Goal: Transaction & Acquisition: Purchase product/service

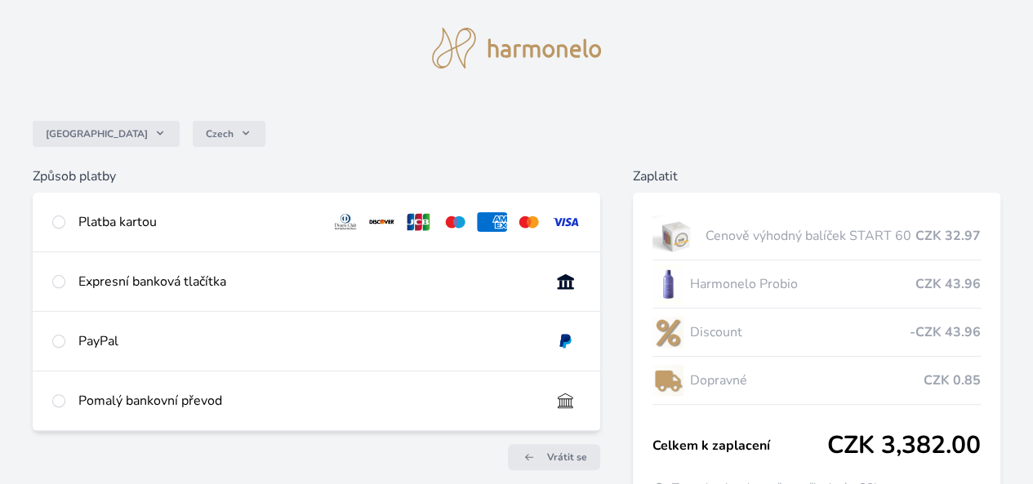
scroll to position [41, 0]
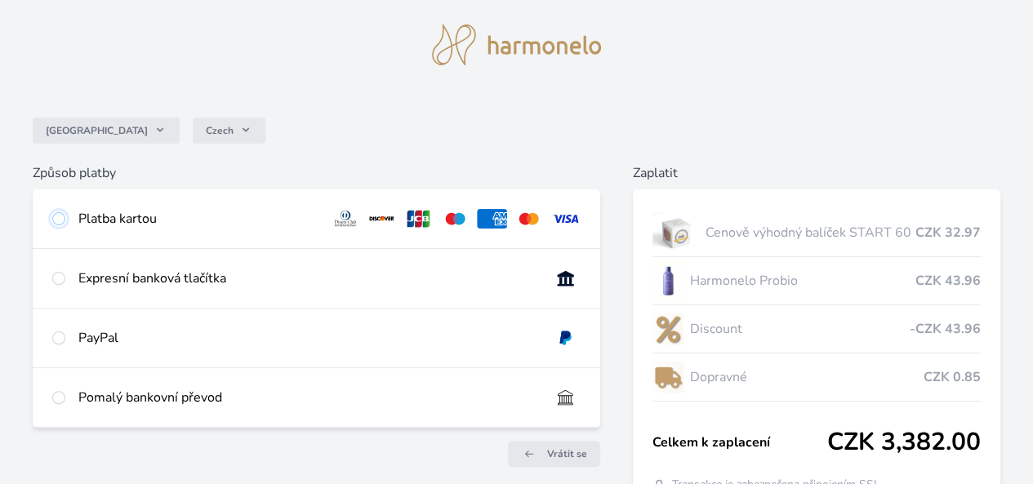
click at [65, 217] on input "radio" at bounding box center [58, 218] width 13 height 13
radio input "true"
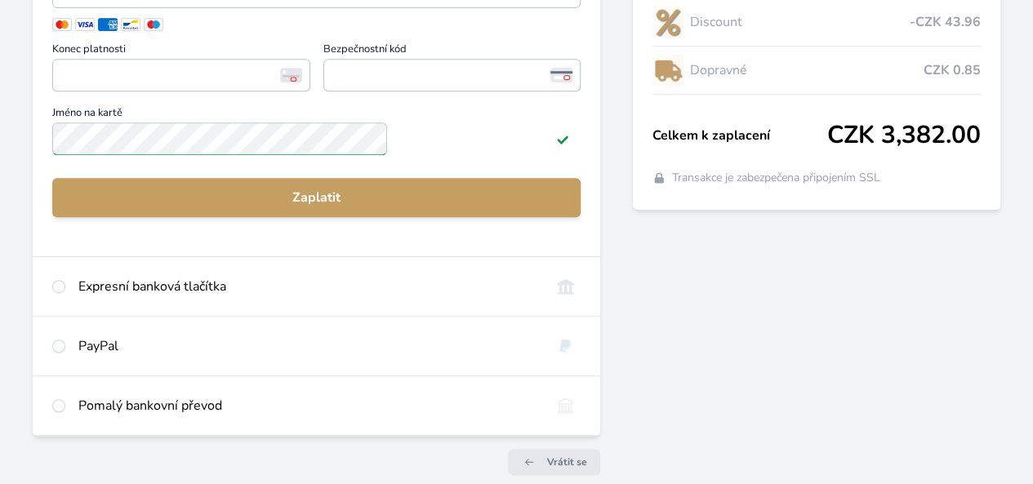
scroll to position [343, 0]
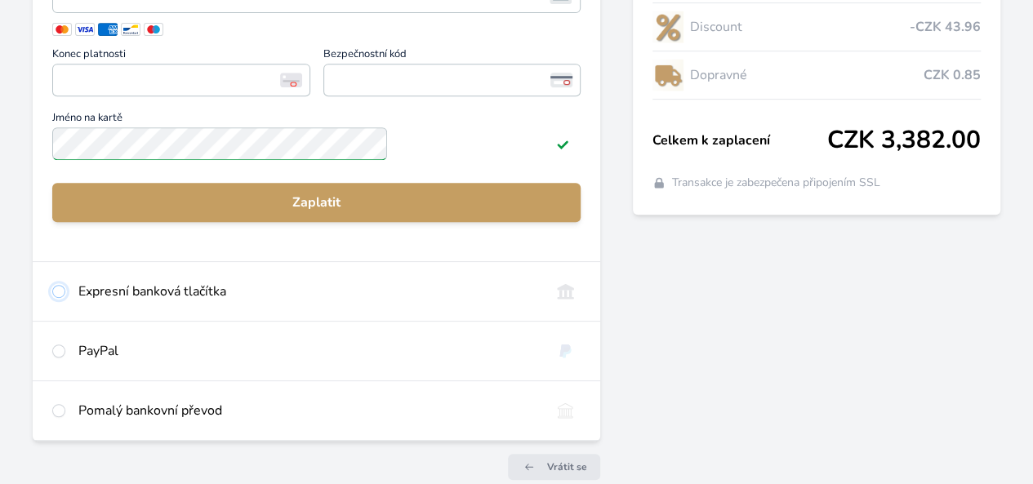
click at [65, 298] on input "radio" at bounding box center [58, 291] width 13 height 13
radio input "true"
radio input "false"
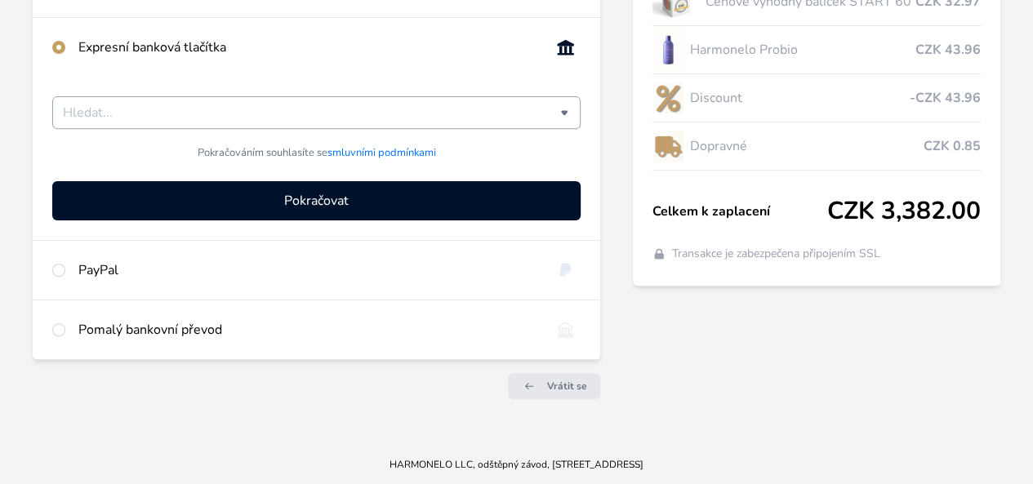
click at [423, 115] on input "Česká spořitelna Komerční banka mTransfer Fio banka Moneta Money Bank Raiffeise…" at bounding box center [311, 113] width 497 height 20
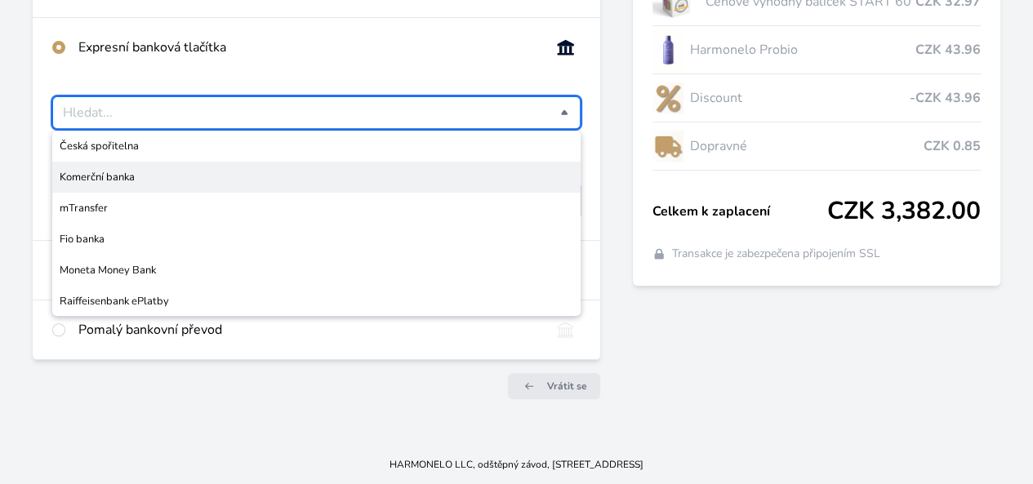
click at [260, 178] on span "Komerční banka" at bounding box center [317, 177] width 514 height 16
type input "Komerční banka"
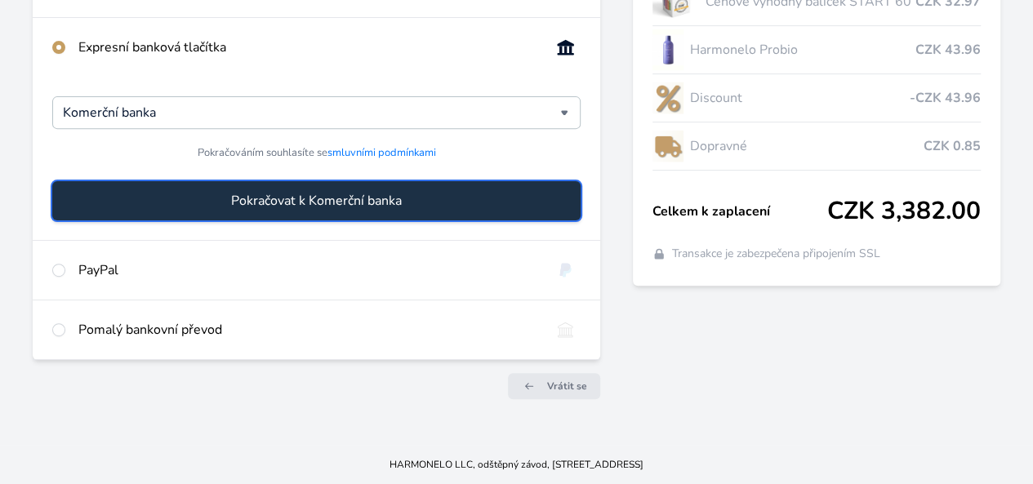
click at [319, 201] on span "Pokračovat k Komerční banka" at bounding box center [316, 201] width 171 height 20
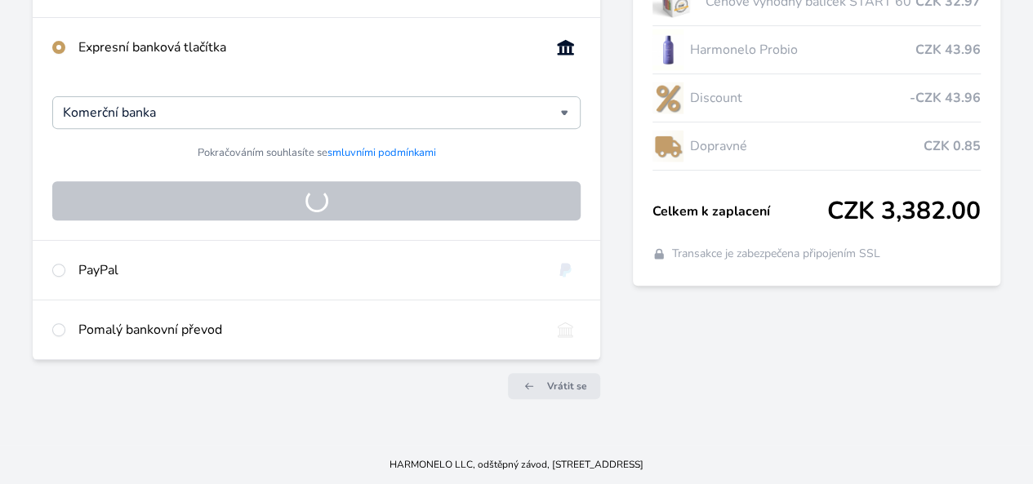
scroll to position [203, 0]
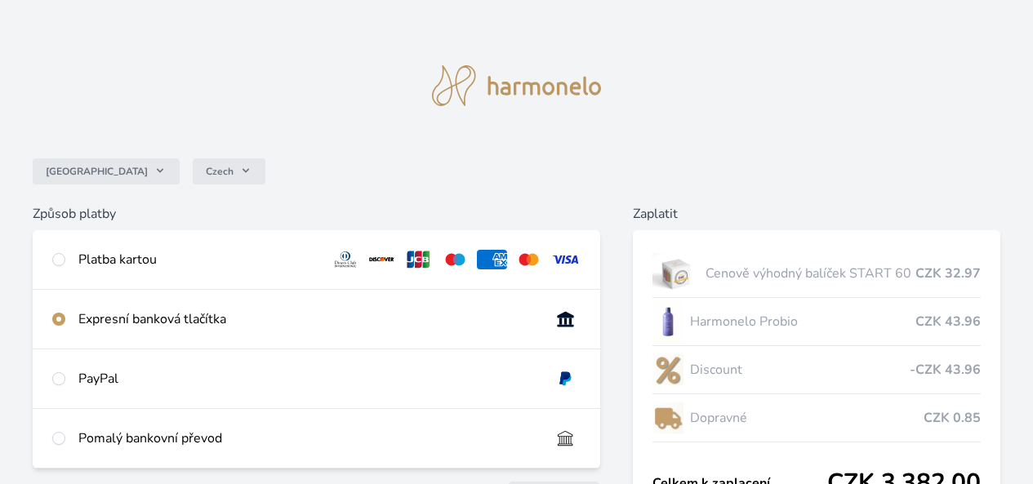
scroll to position [203, 0]
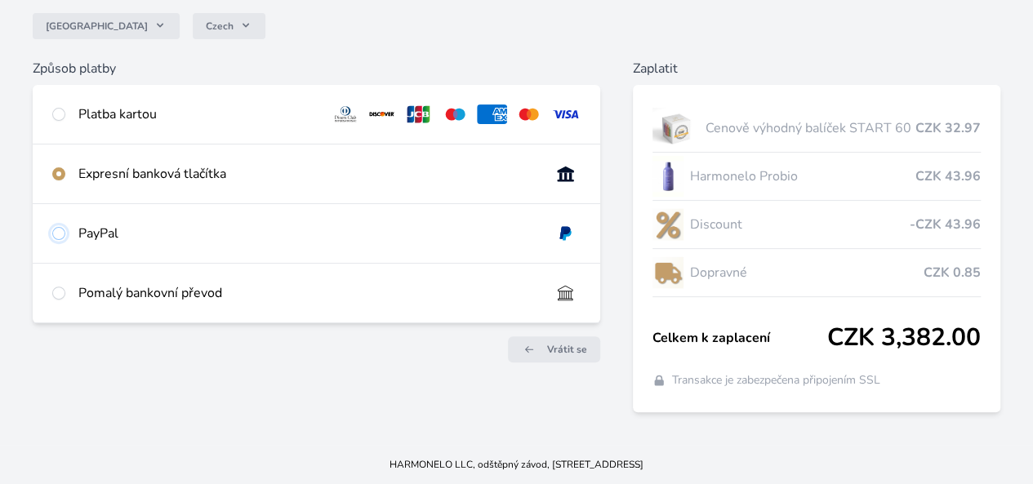
click at [65, 227] on input "radio" at bounding box center [58, 233] width 13 height 13
radio input "true"
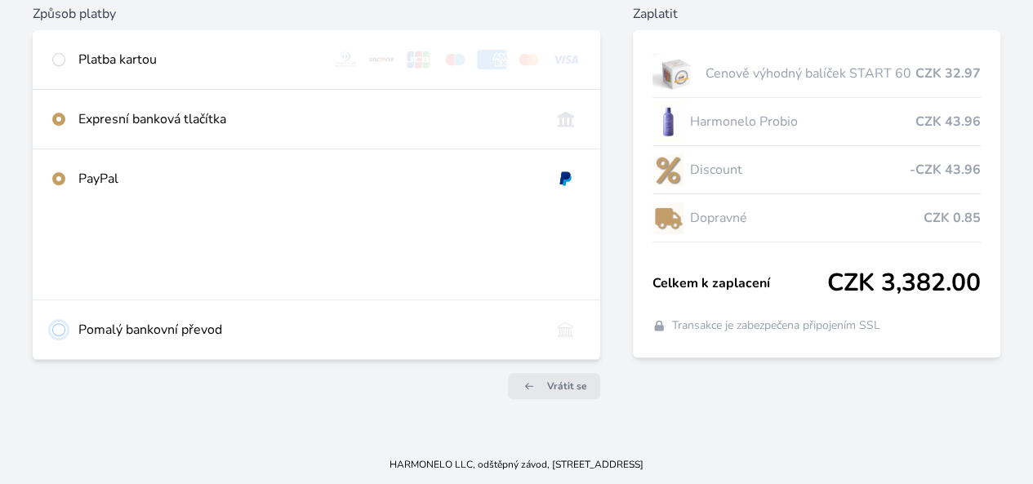
click at [65, 336] on input "radio" at bounding box center [58, 329] width 13 height 13
radio input "true"
radio input "false"
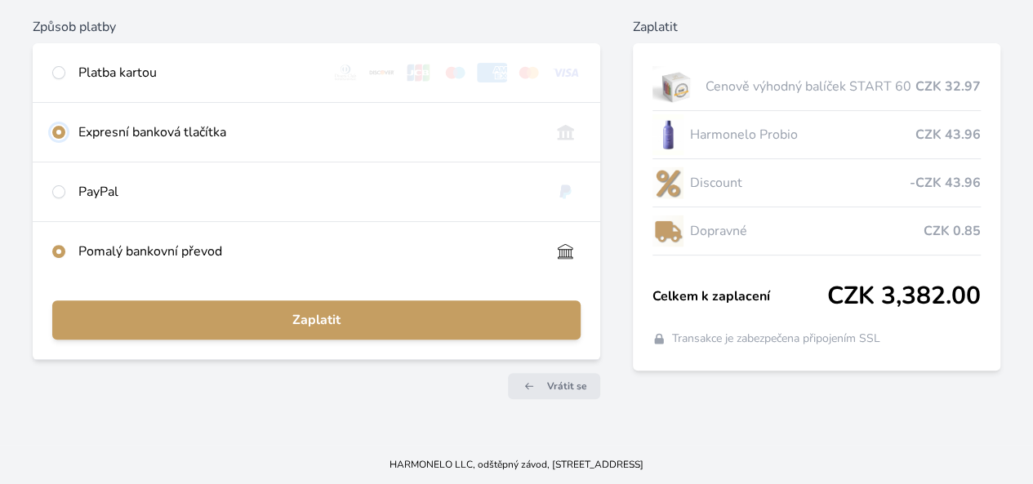
click at [65, 126] on input "radio" at bounding box center [58, 132] width 13 height 13
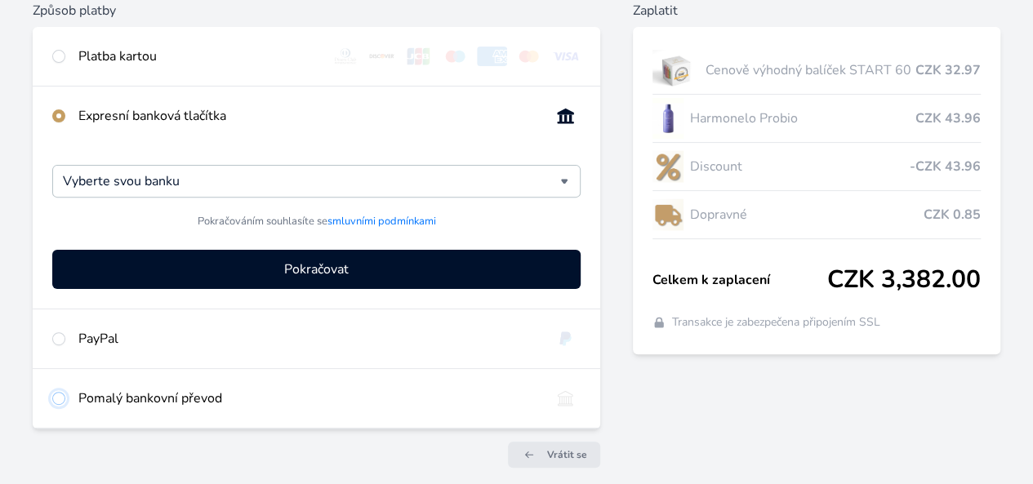
click at [65, 405] on input "radio" at bounding box center [58, 398] width 13 height 13
radio input "true"
radio input "false"
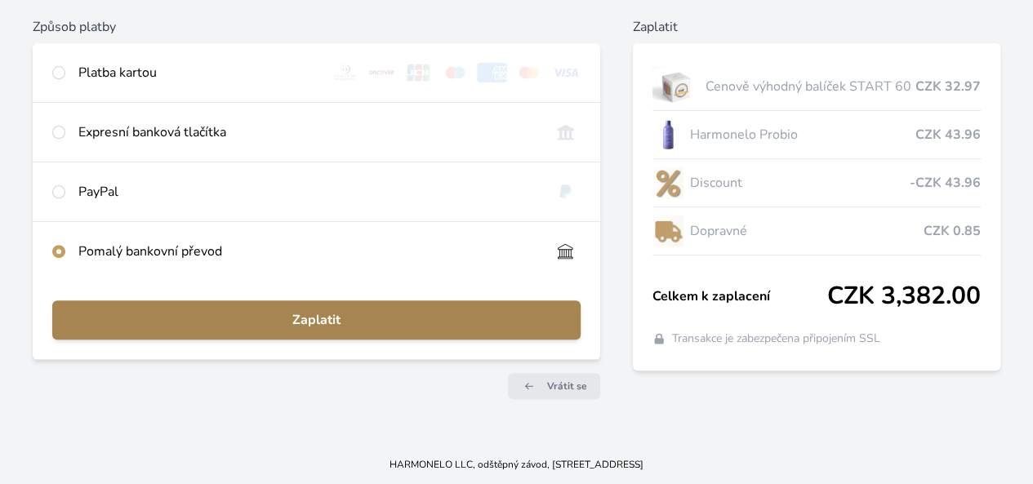
click at [390, 313] on span "Zaplatit" at bounding box center [316, 320] width 502 height 20
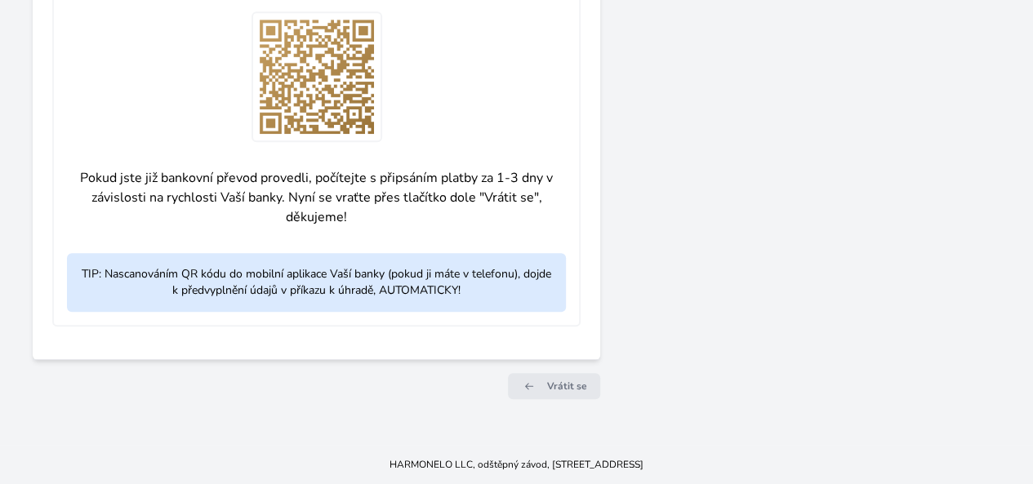
scroll to position [791, 0]
click at [547, 393] on span "Vrátit se" at bounding box center [567, 386] width 40 height 13
